Goal: Task Accomplishment & Management: Complete application form

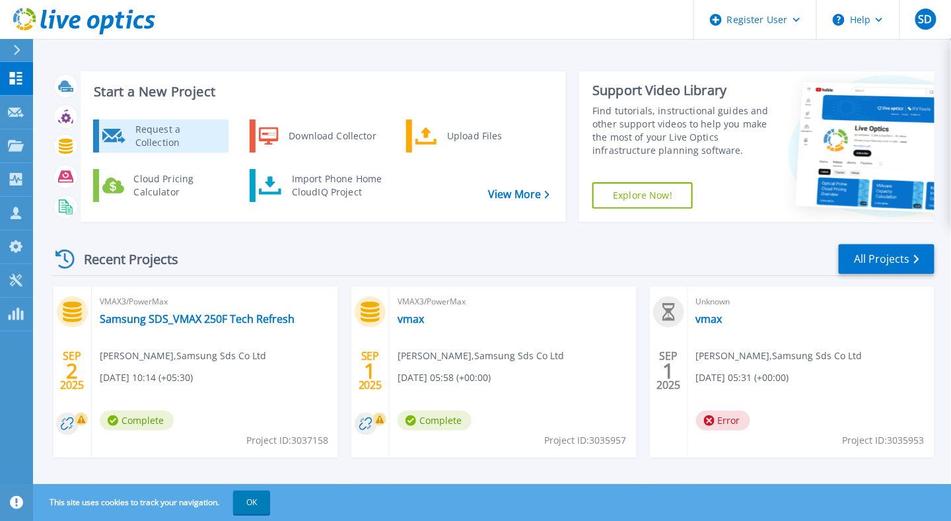
click at [191, 137] on div "Request a Collection" at bounding box center [177, 136] width 96 height 26
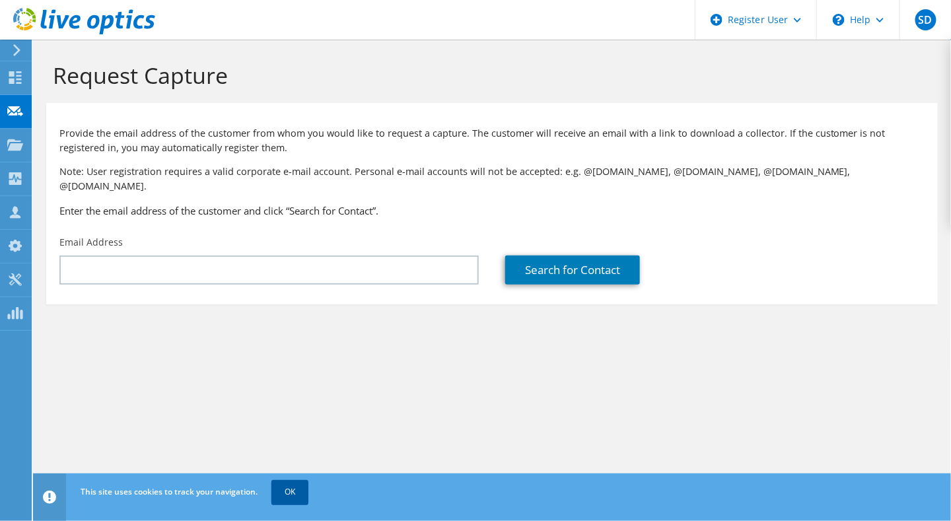
click at [283, 492] on link "OK" at bounding box center [289, 492] width 37 height 24
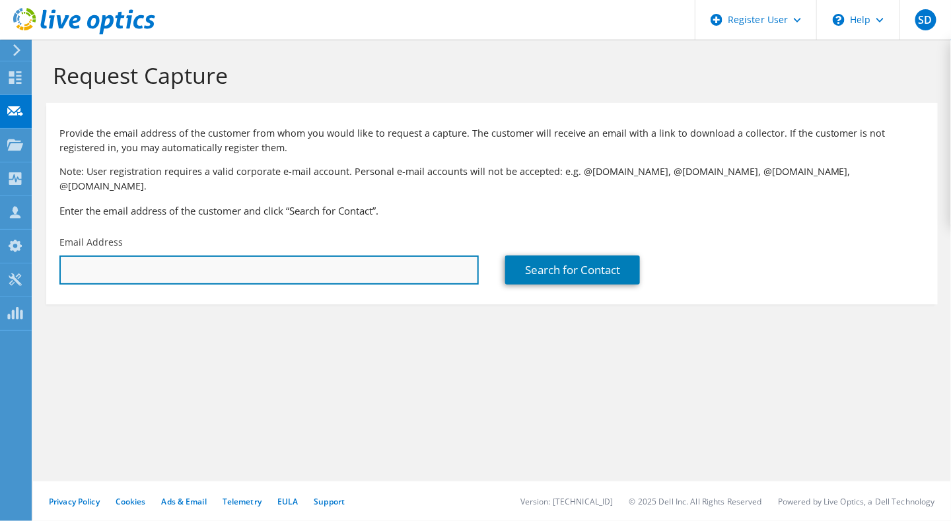
click at [421, 255] on input "text" at bounding box center [268, 269] width 419 height 29
paste input "Jatin Parasar <jatin.p22@samsung.com>"
click at [420, 255] on input "jatin.p22@samsung.com" at bounding box center [268, 269] width 419 height 29
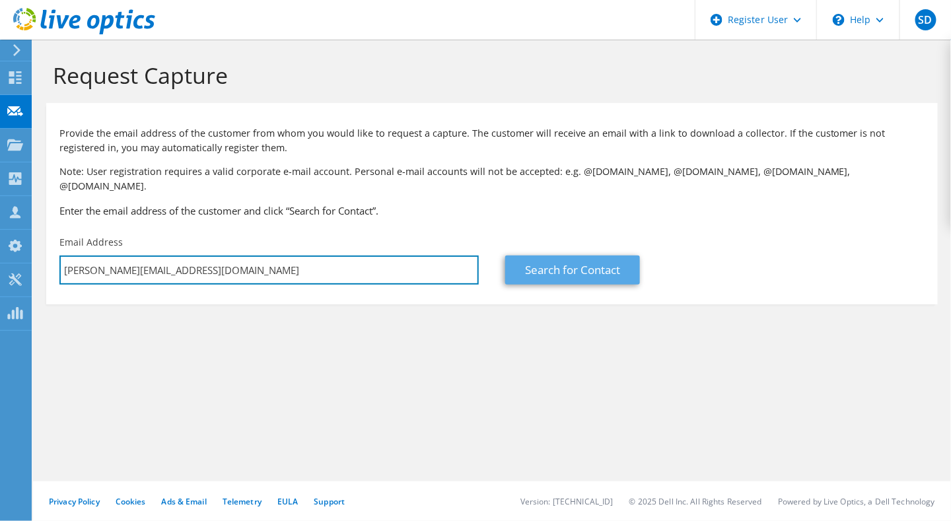
type input "jatin.p22@samsung.com"
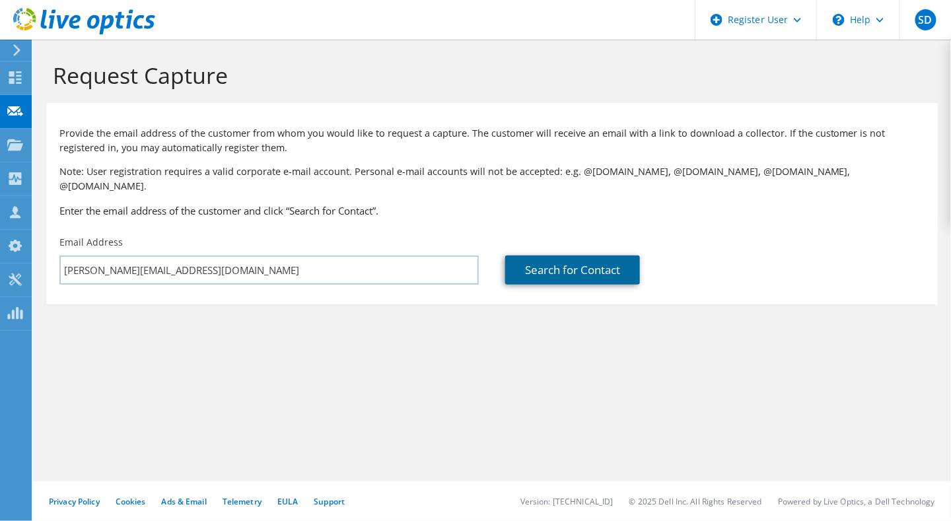
click at [593, 259] on link "Search for Contact" at bounding box center [572, 269] width 135 height 29
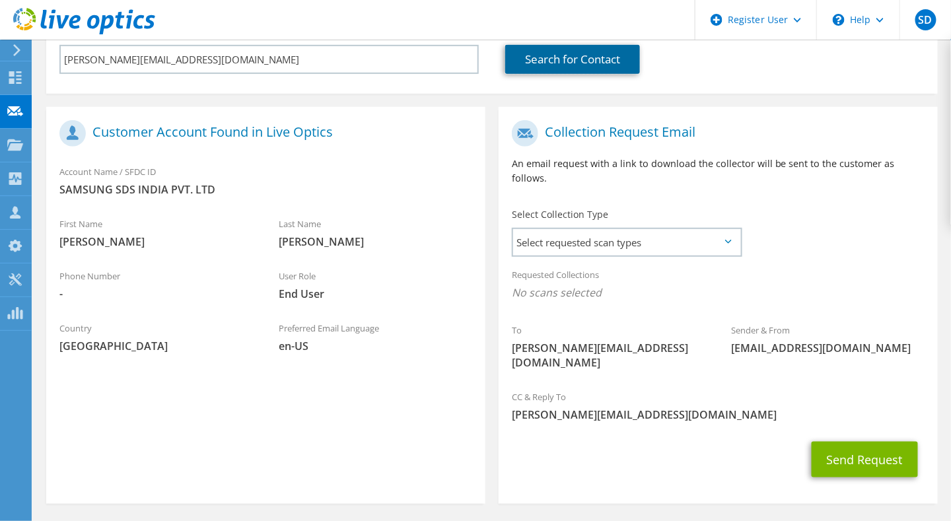
scroll to position [216, 0]
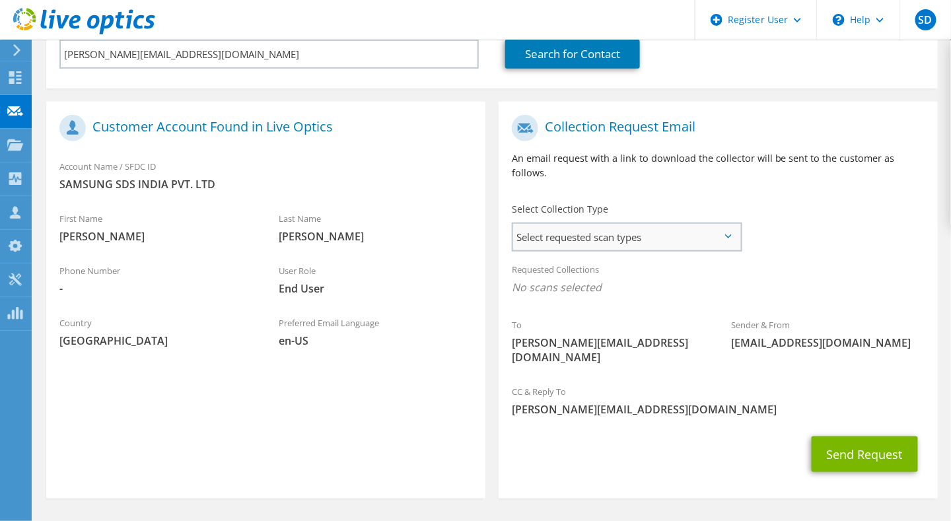
click at [712, 224] on span "Select requested scan types" at bounding box center [626, 237] width 227 height 26
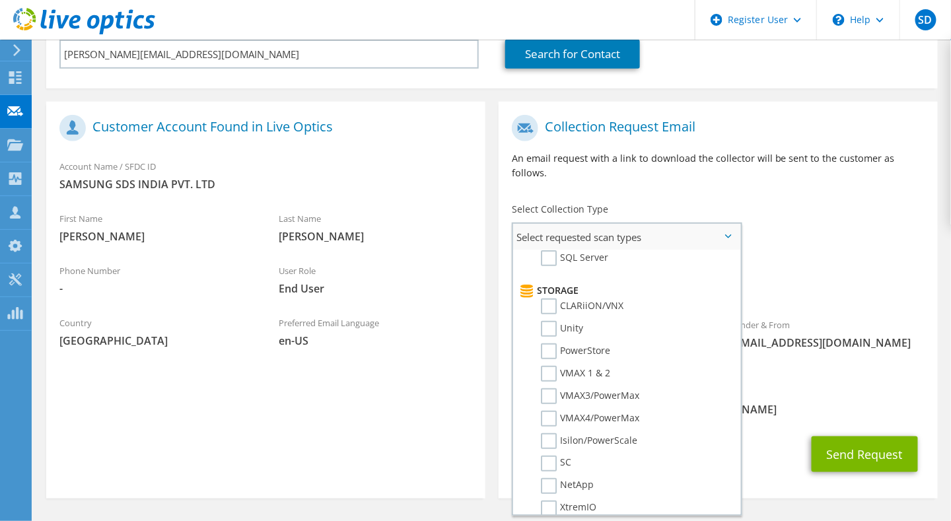
scroll to position [190, 0]
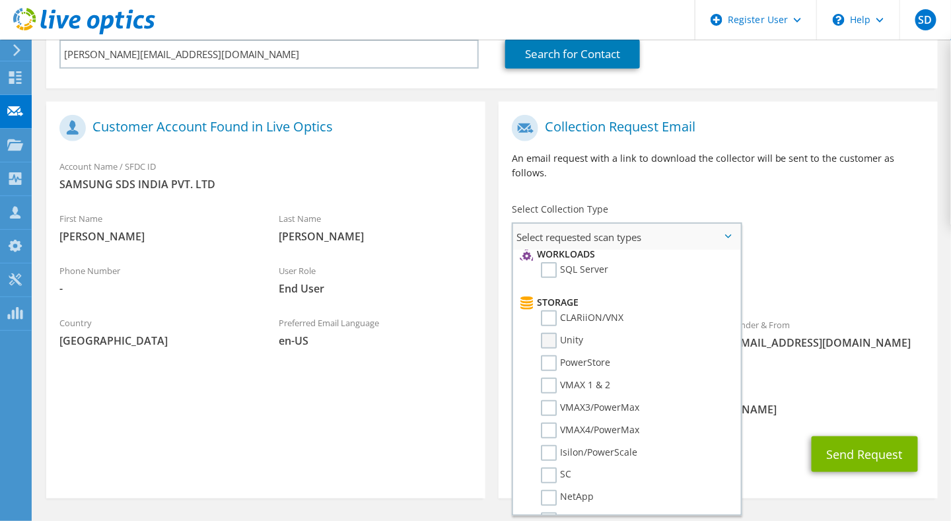
click at [549, 333] on label "Unity" at bounding box center [562, 341] width 42 height 16
click at [0, 0] on input "Unity" at bounding box center [0, 0] width 0 height 0
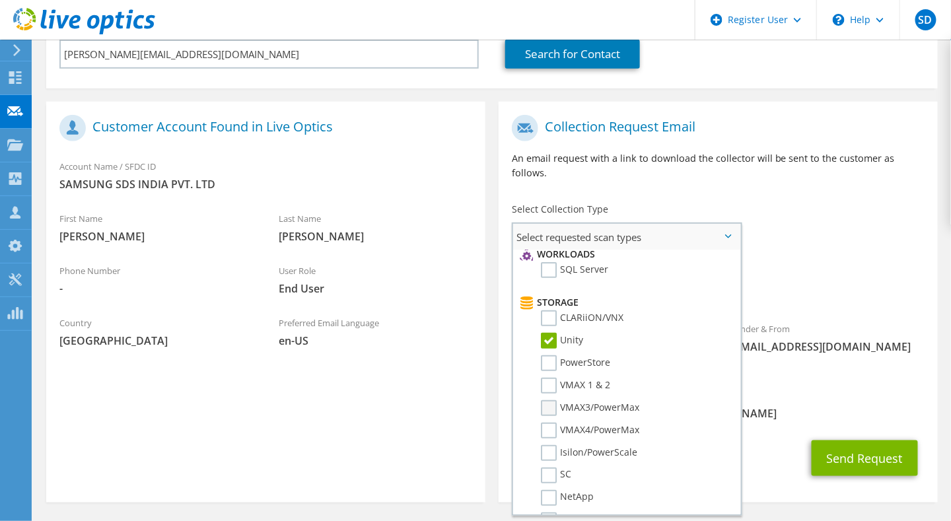
click at [550, 400] on label "VMAX3/PowerMax" at bounding box center [590, 408] width 98 height 16
click at [0, 0] on input "VMAX3/PowerMax" at bounding box center [0, 0] width 0 height 0
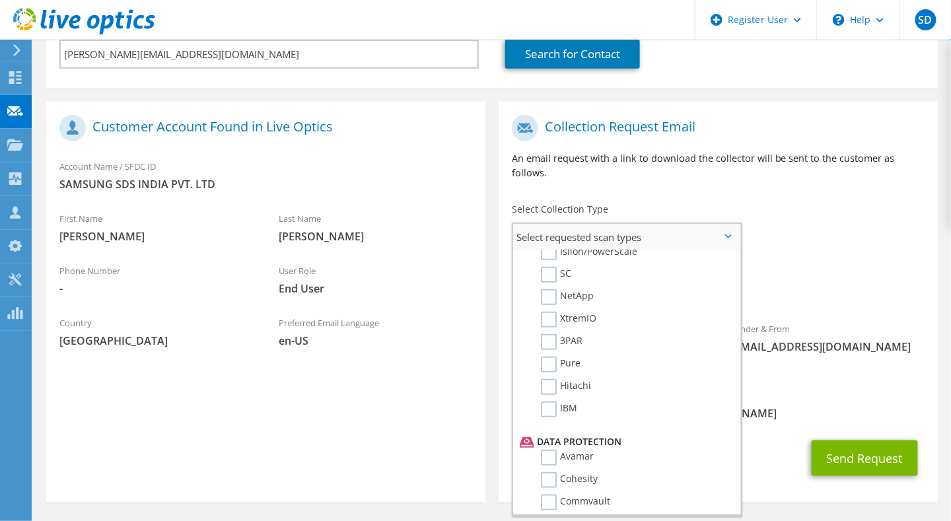
scroll to position [570, 0]
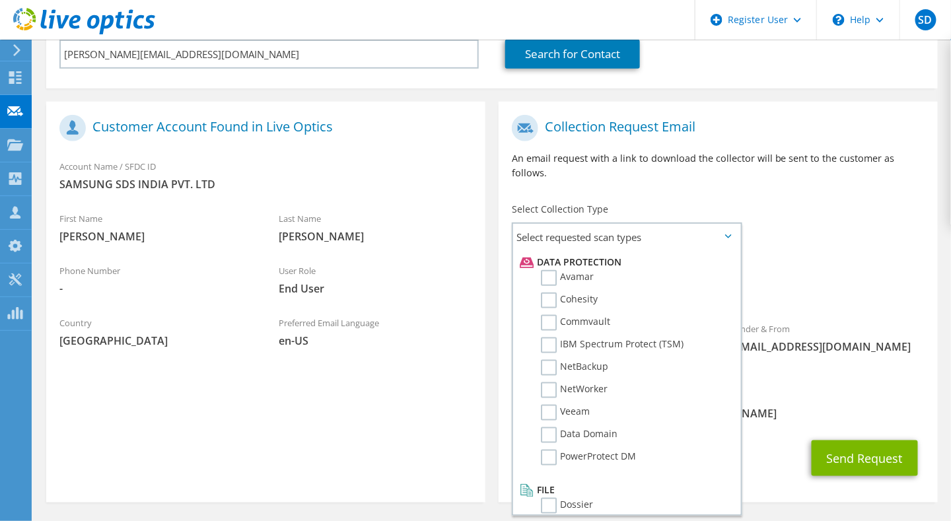
click at [884, 315] on div "Sender & From liveoptics@liveoptics.com" at bounding box center [827, 338] width 219 height 46
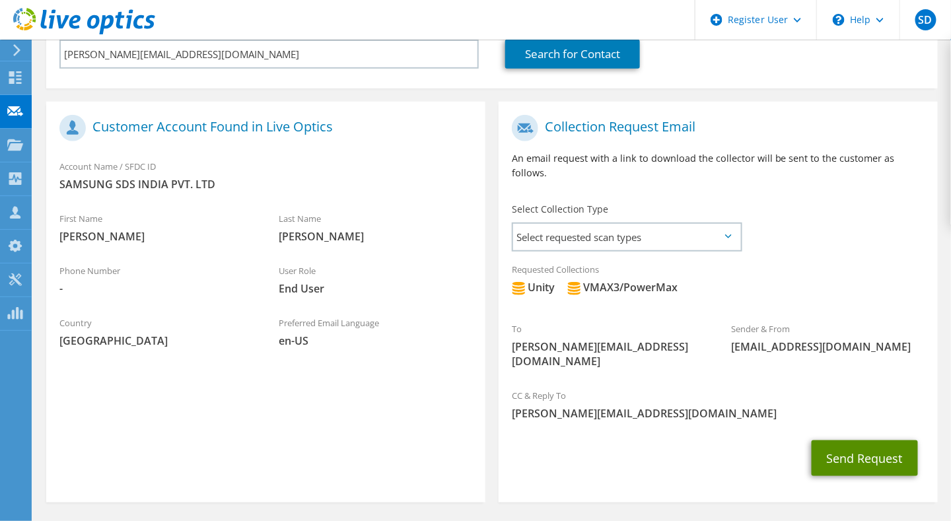
click at [849, 440] on button "Send Request" at bounding box center [864, 458] width 106 height 36
